Goal: Task Accomplishment & Management: Use online tool/utility

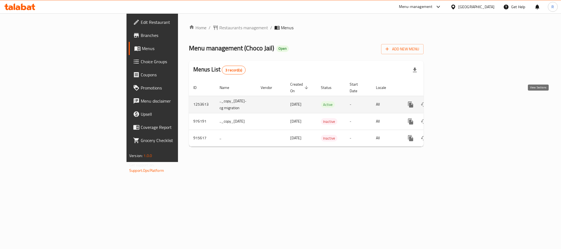
click at [453, 101] on icon "enhanced table" at bounding box center [450, 104] width 7 height 7
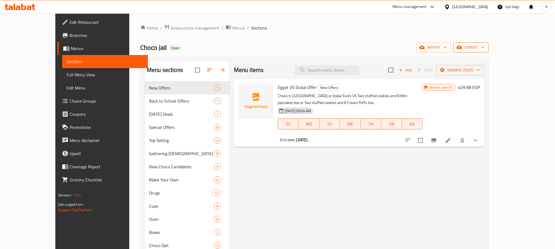
click at [485, 48] on icon "button" at bounding box center [482, 47] width 5 height 5
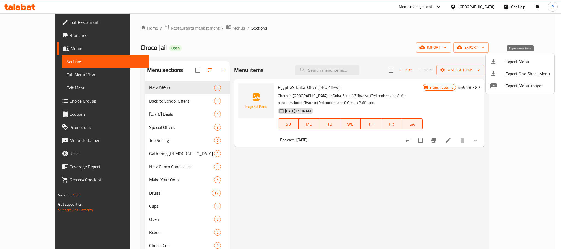
click at [519, 64] on span "Export Menu" at bounding box center [527, 61] width 45 height 7
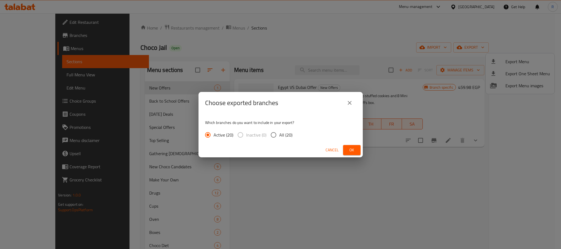
click at [292, 137] on span "All (20)" at bounding box center [285, 135] width 13 height 7
click at [279, 137] on input "All (20)" at bounding box center [273, 134] width 11 height 11
radio input "true"
click at [357, 150] on button "Ok" at bounding box center [352, 150] width 18 height 10
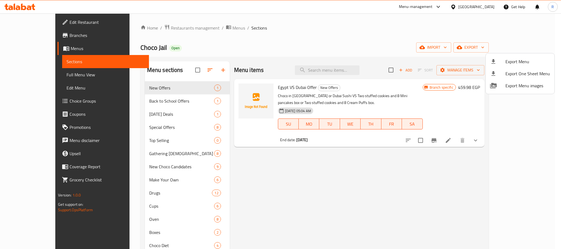
click at [353, 74] on div at bounding box center [280, 124] width 561 height 249
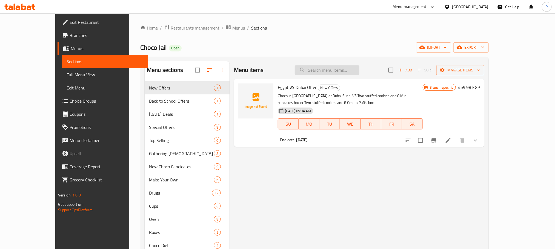
click at [354, 72] on input "search" at bounding box center [327, 70] width 65 height 10
paste input "Mr Lonely Offer"
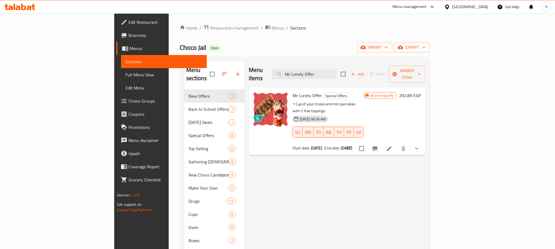
type input "Mr Lonely Offer"
click at [378, 145] on icon "Branch-specific-item" at bounding box center [374, 148] width 7 height 7
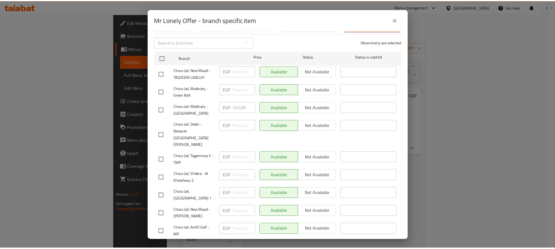
scroll to position [82, 0]
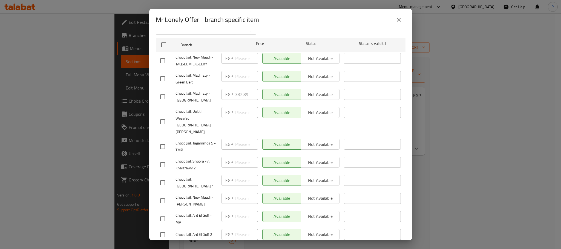
click at [178, 75] on span "Choco Jail, Madinaty - Green Belt" at bounding box center [196, 79] width 42 height 14
drag, startPoint x: 178, startPoint y: 75, endPoint x: 187, endPoint y: 81, distance: 11.0
click at [187, 81] on span "Choco Jail, Madinaty - Green Belt" at bounding box center [196, 79] width 42 height 14
click at [399, 18] on icon "close" at bounding box center [399, 19] width 7 height 7
